Goal: Transaction & Acquisition: Purchase product/service

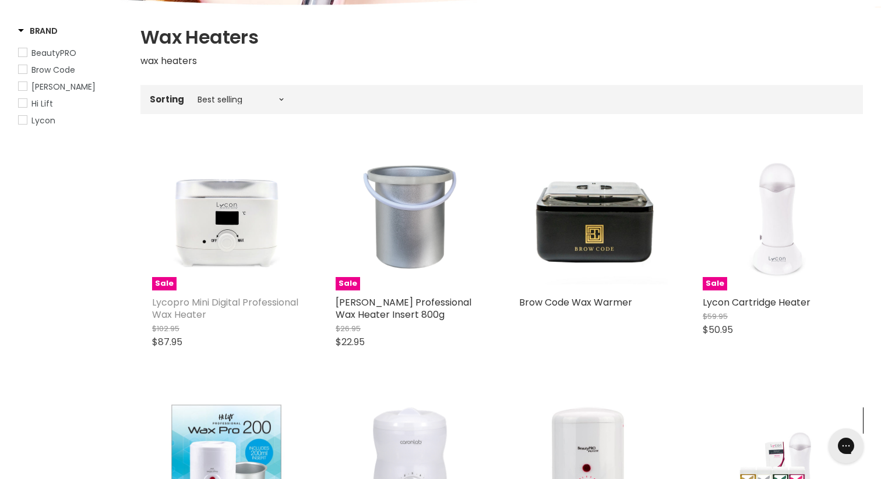
click at [248, 306] on link "Lycopro Mini Digital Professional Wax Heater" at bounding box center [225, 309] width 146 height 26
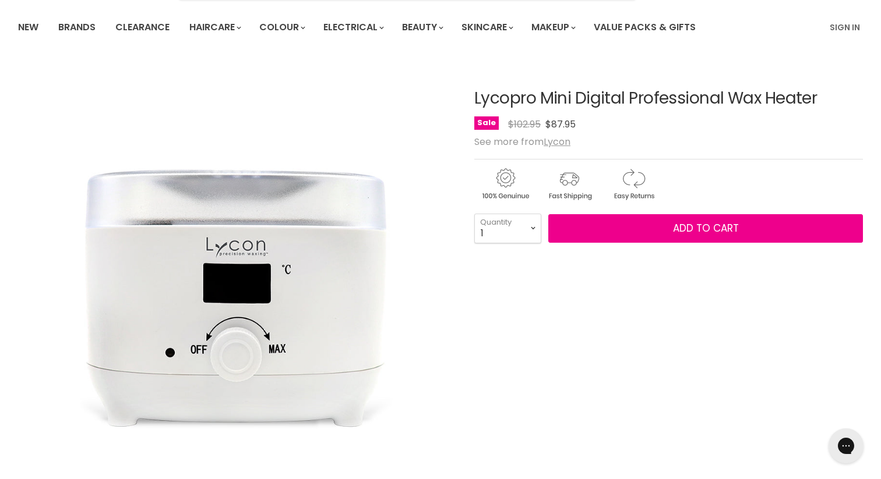
scroll to position [77, 0]
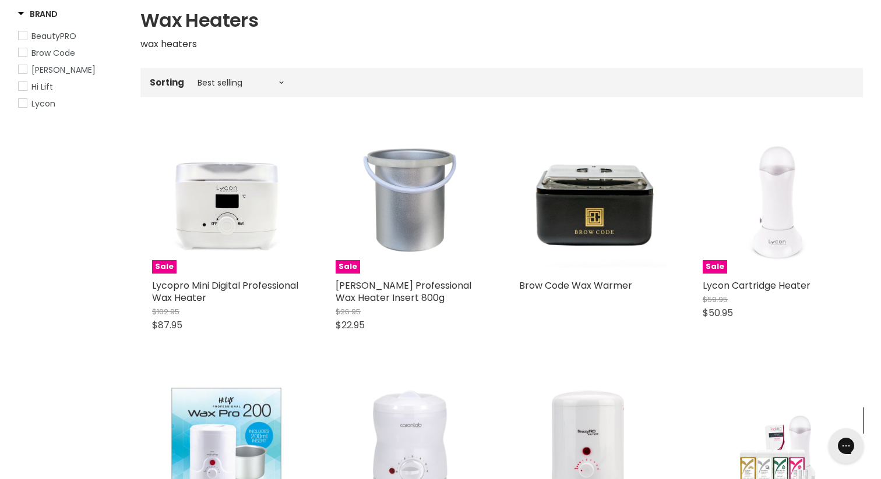
scroll to position [205, 0]
